Goal: Task Accomplishment & Management: Manage account settings

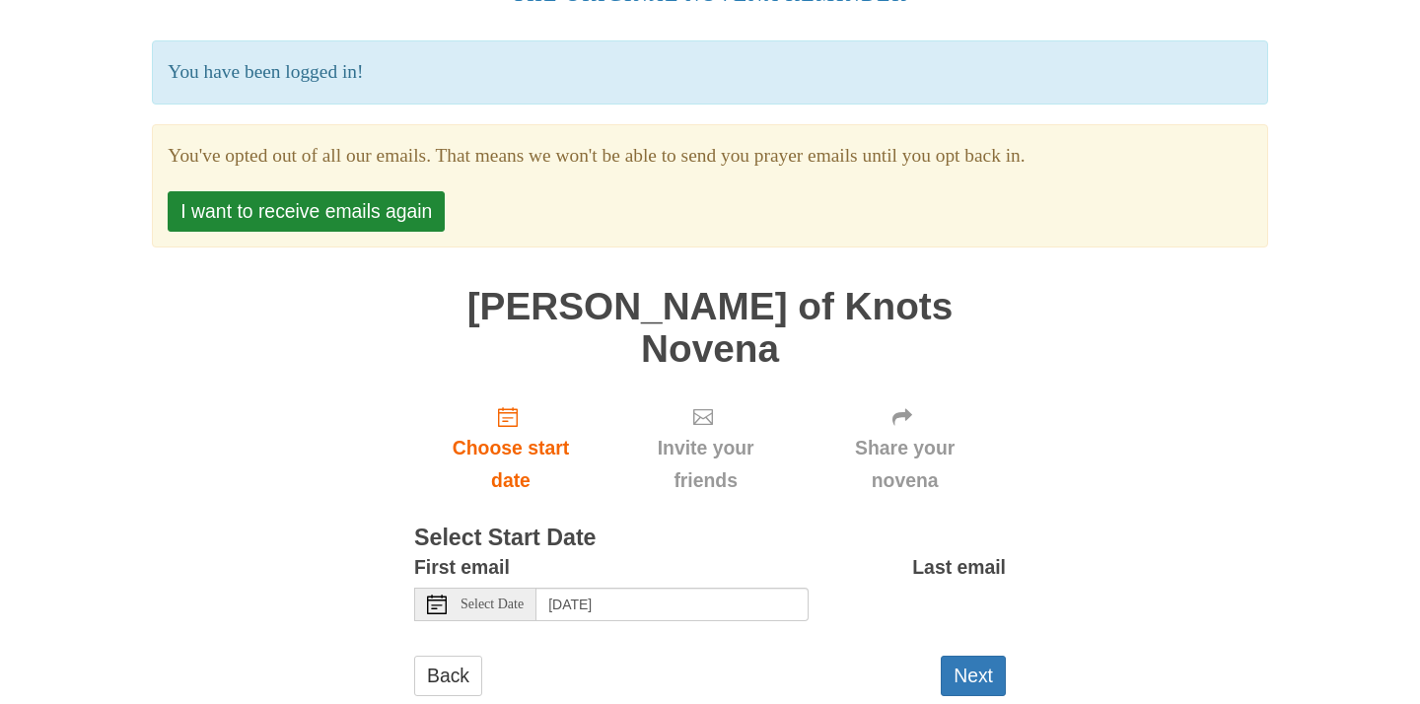
scroll to position [113, 0]
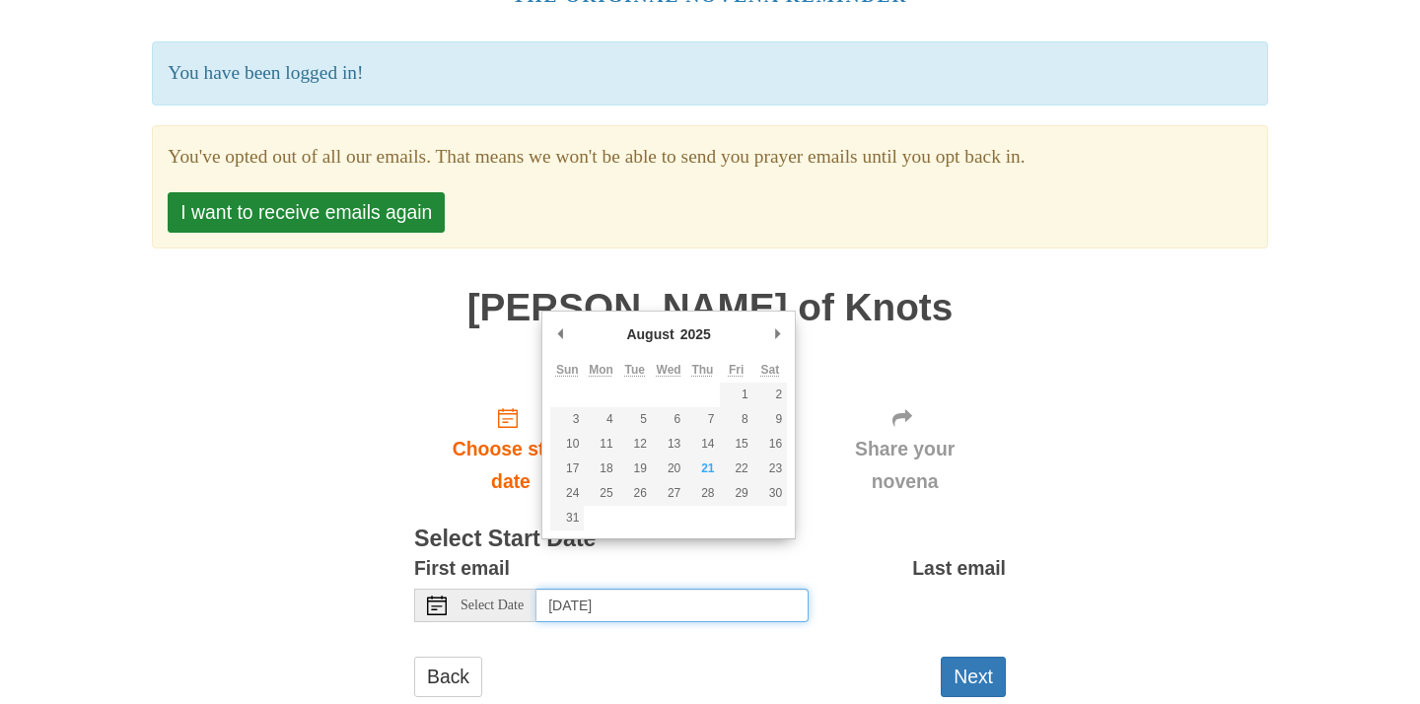
click at [764, 589] on input "Saturday, August 23rd, 2025" at bounding box center [672, 606] width 272 height 34
type input "Thursday, August 21st"
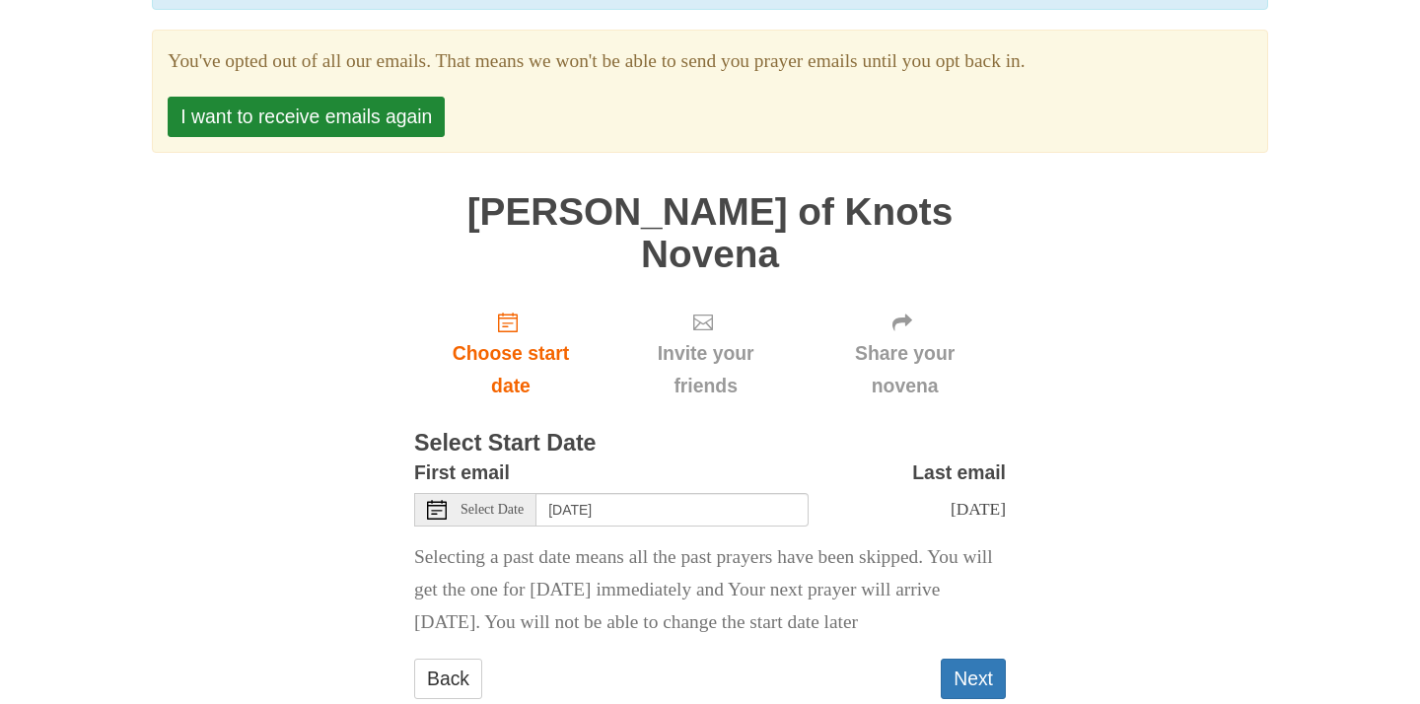
scroll to position [208, 0]
click at [966, 659] on button "Next" at bounding box center [972, 679] width 65 height 40
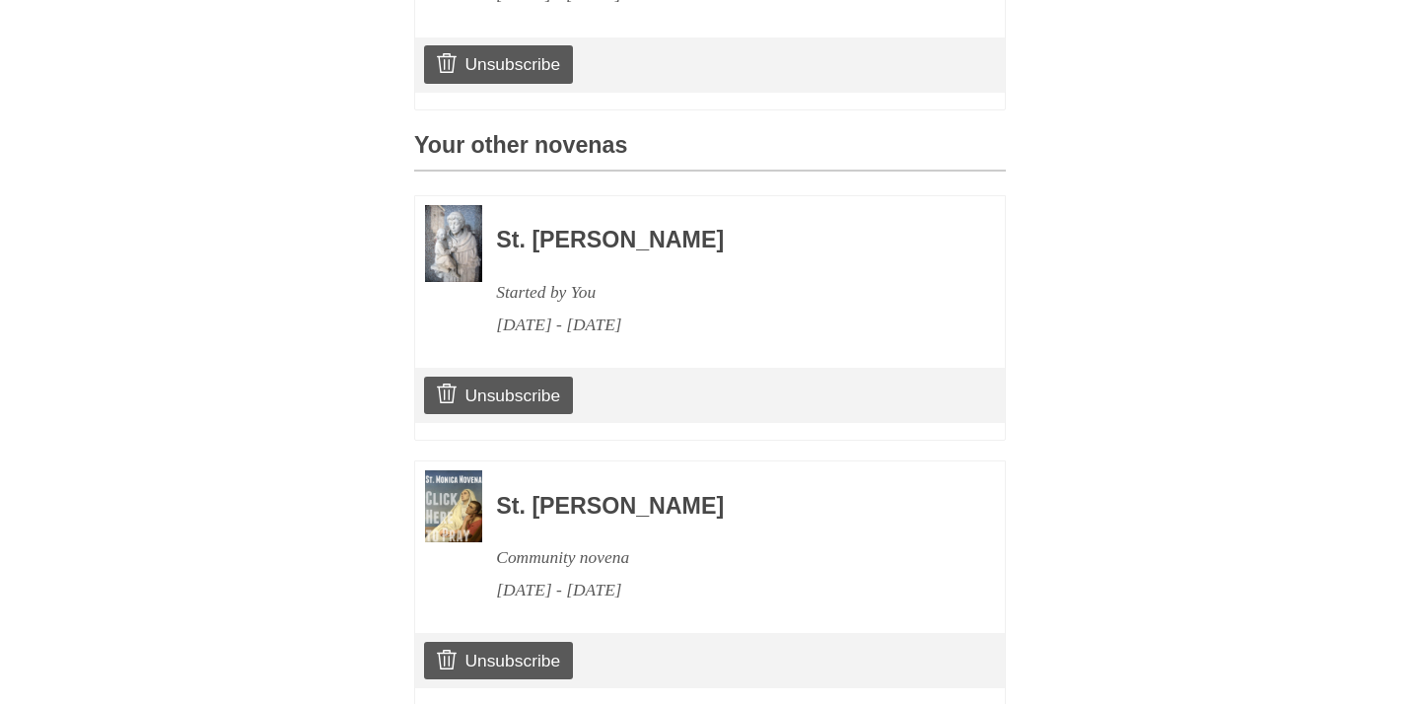
scroll to position [916, 0]
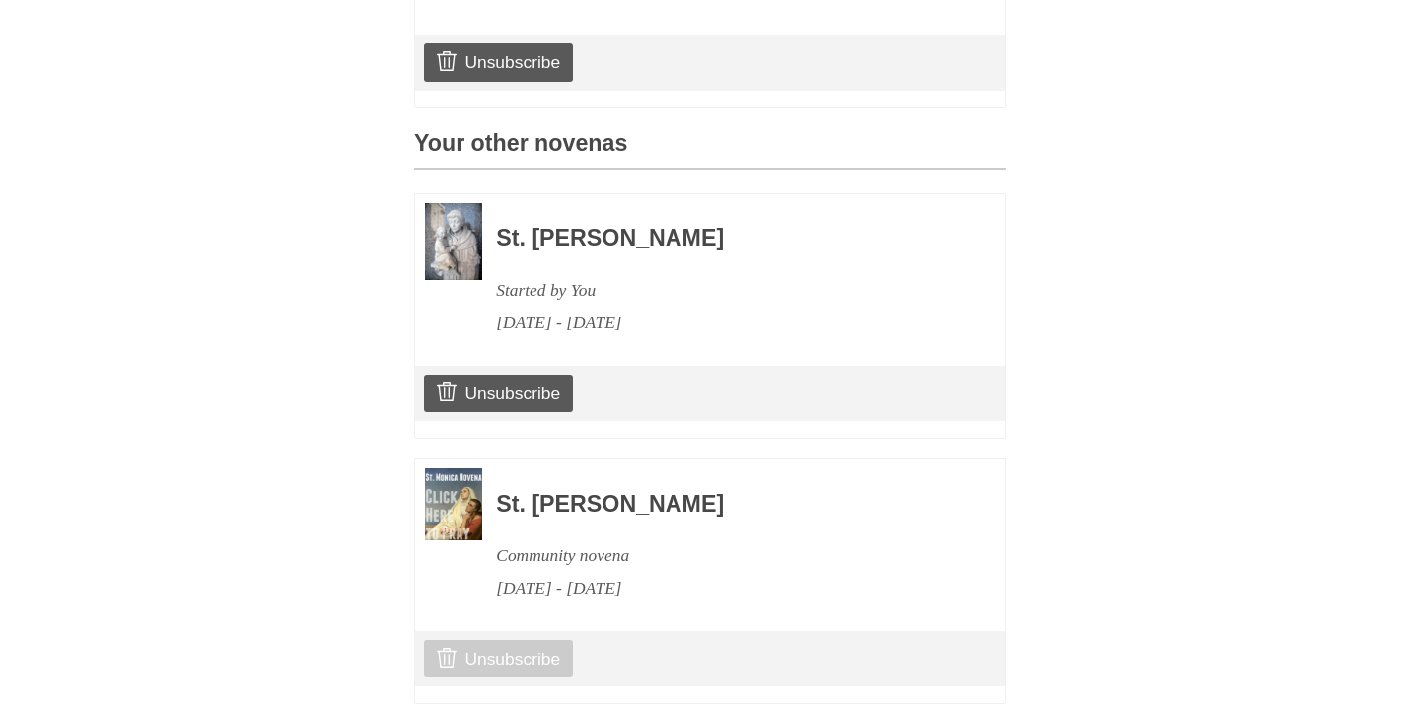
click at [502, 640] on link "Unsubscribe" at bounding box center [498, 658] width 149 height 37
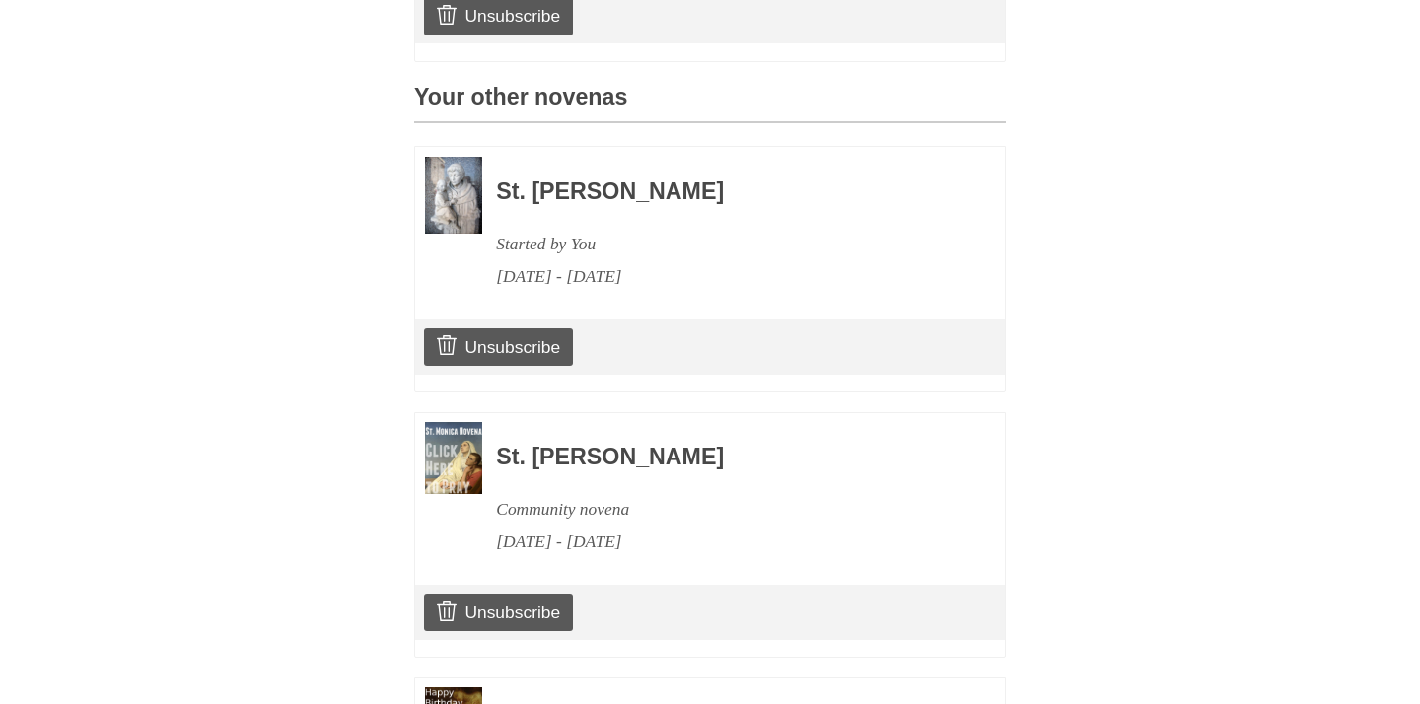
scroll to position [1076, 0]
click at [525, 592] on link "Unsubscribe" at bounding box center [498, 610] width 149 height 37
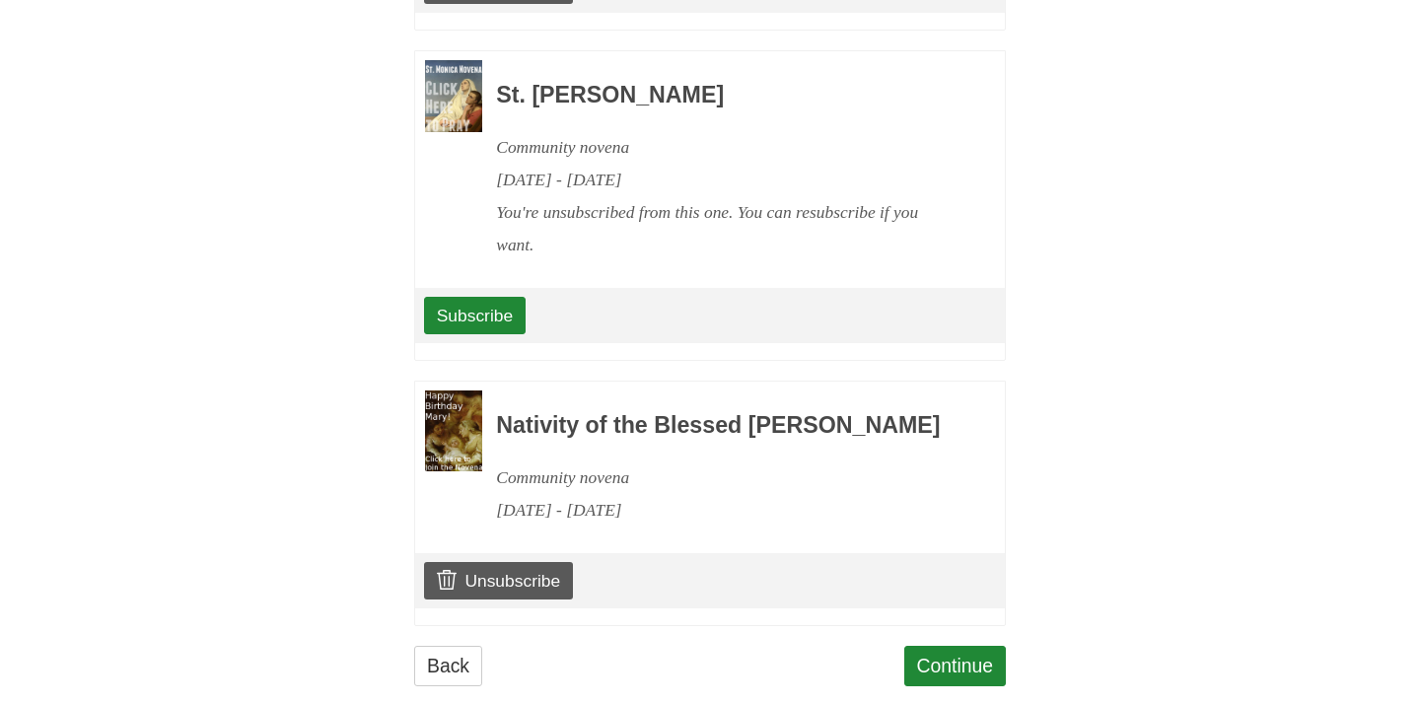
scroll to position [1435, 0]
click at [529, 563] on link "Unsubscribe" at bounding box center [498, 581] width 149 height 37
click at [973, 647] on link "Continue" at bounding box center [955, 667] width 103 height 40
